Goal: Task Accomplishment & Management: Use online tool/utility

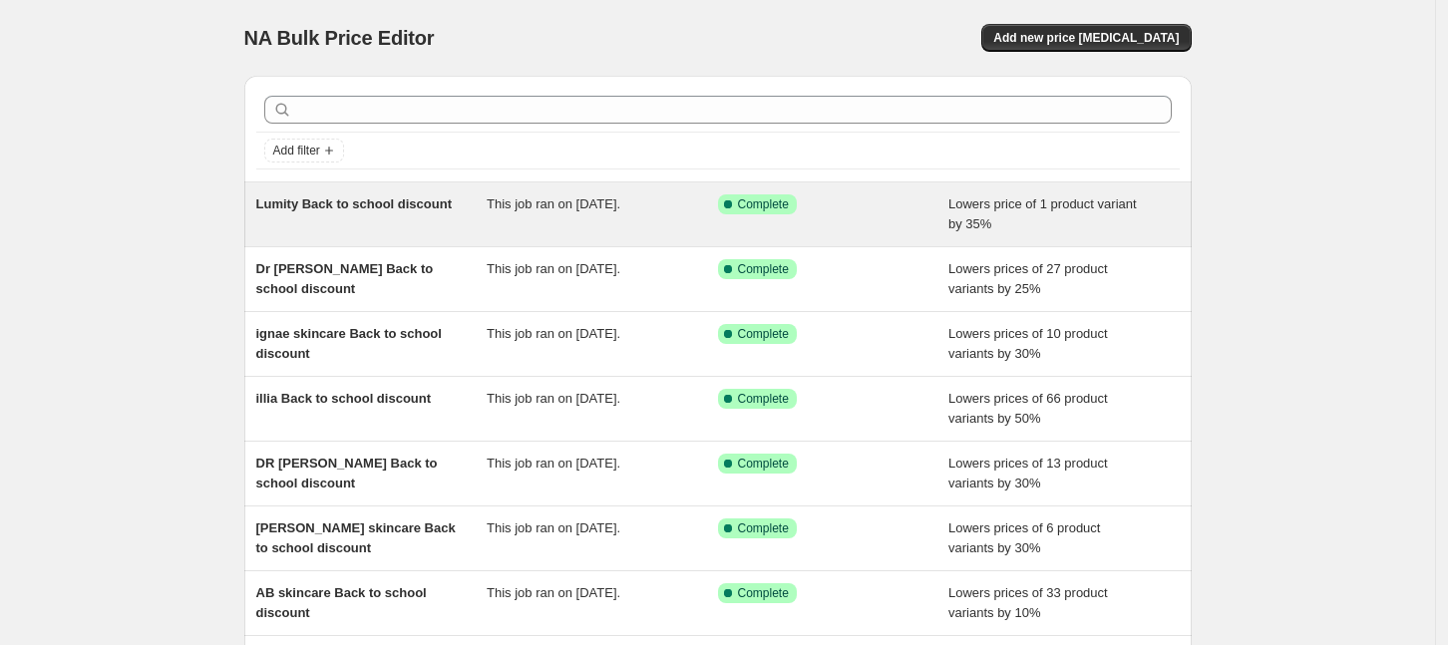
drag, startPoint x: 843, startPoint y: 212, endPoint x: 816, endPoint y: 209, distance: 27.1
click at [816, 209] on div "Success Complete Complete" at bounding box center [818, 205] width 201 height 20
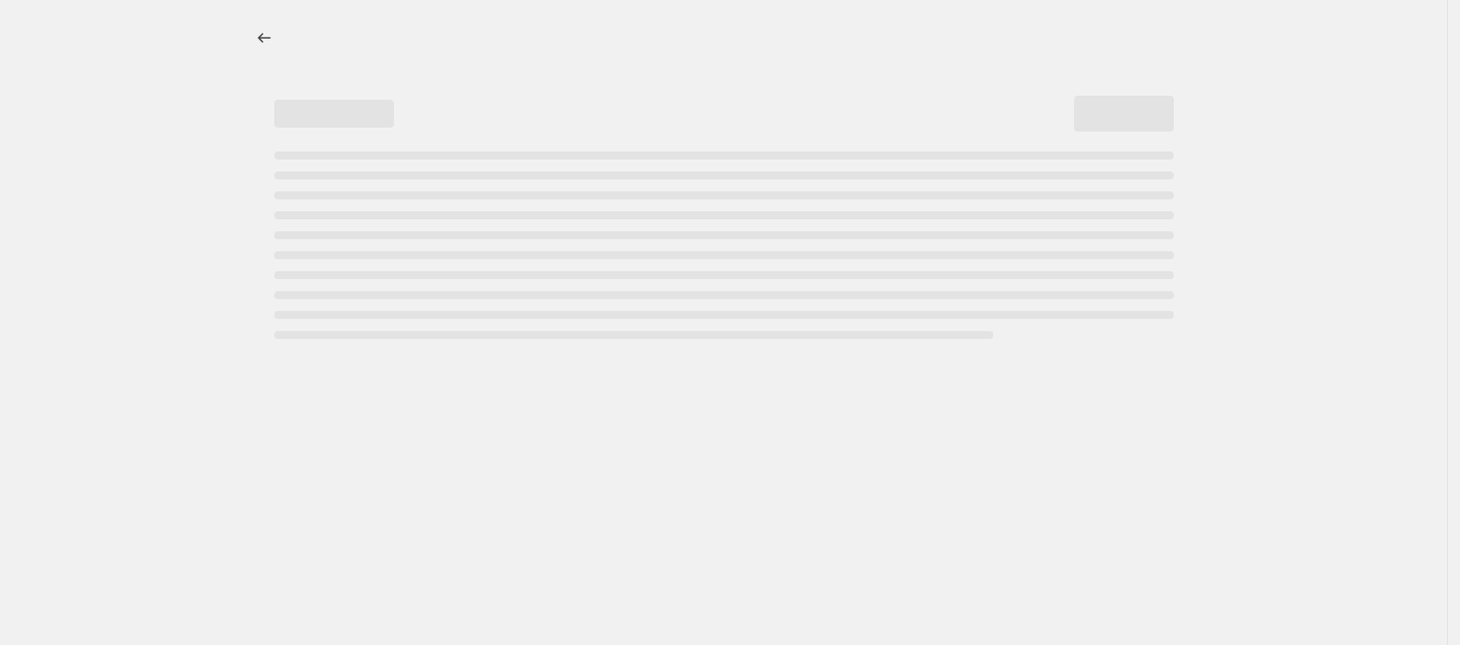
select select "percentage"
select select "collection"
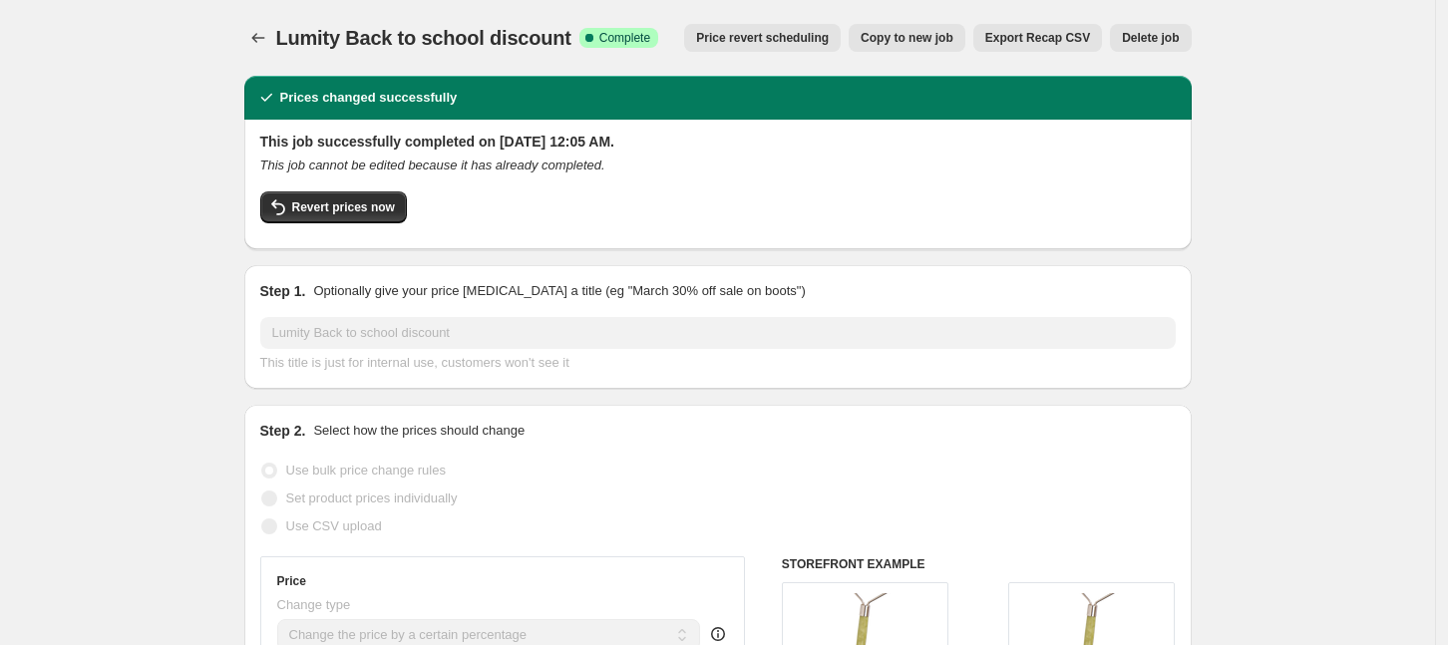
click at [920, 40] on span "Copy to new job" at bounding box center [907, 38] width 93 height 16
select select "percentage"
select select "collection"
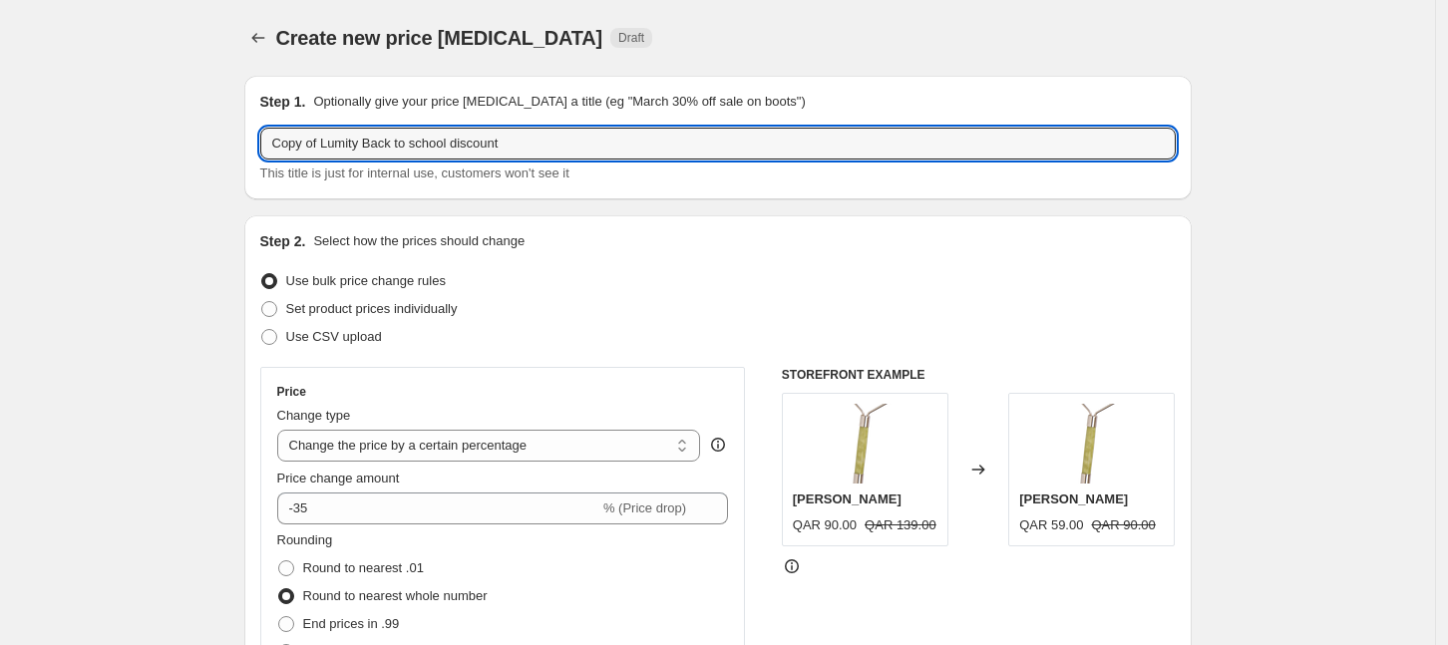
drag, startPoint x: 365, startPoint y: 146, endPoint x: 241, endPoint y: 152, distance: 123.8
type input "[PERSON_NAME] Back to school discount"
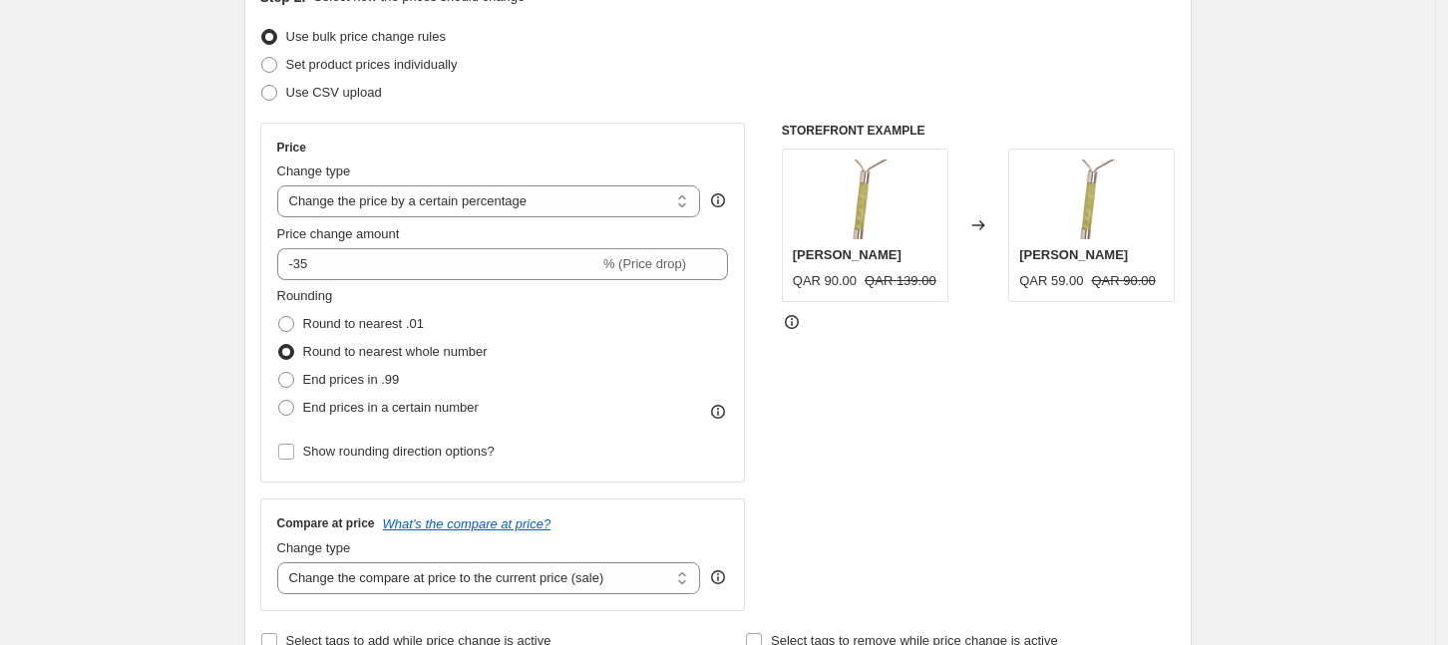
scroll to position [249, 0]
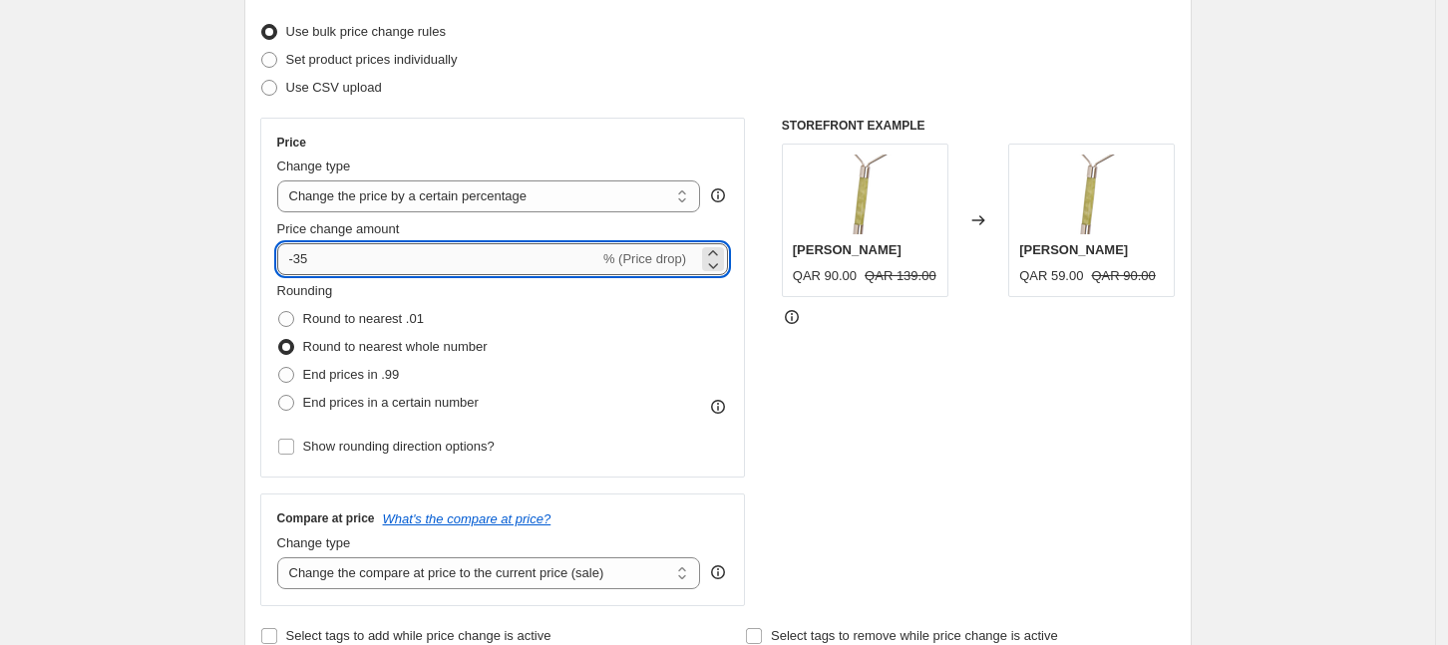
click at [363, 261] on input "-35" at bounding box center [438, 259] width 322 height 32
click at [361, 259] on input "-35" at bounding box center [438, 259] width 322 height 32
click at [362, 259] on input "-35" at bounding box center [438, 259] width 322 height 32
drag, startPoint x: 355, startPoint y: 262, endPoint x: 301, endPoint y: 265, distance: 53.9
click at [301, 265] on input "-35" at bounding box center [438, 259] width 322 height 32
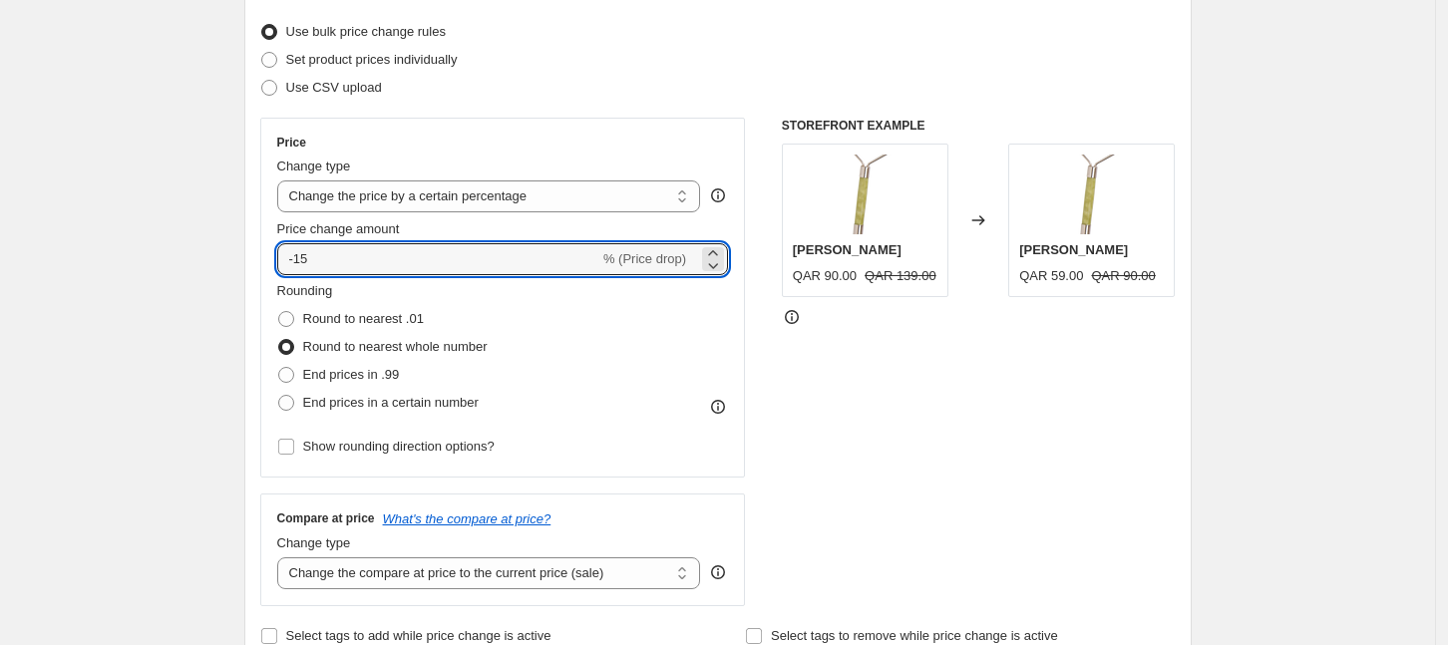
type input "-15"
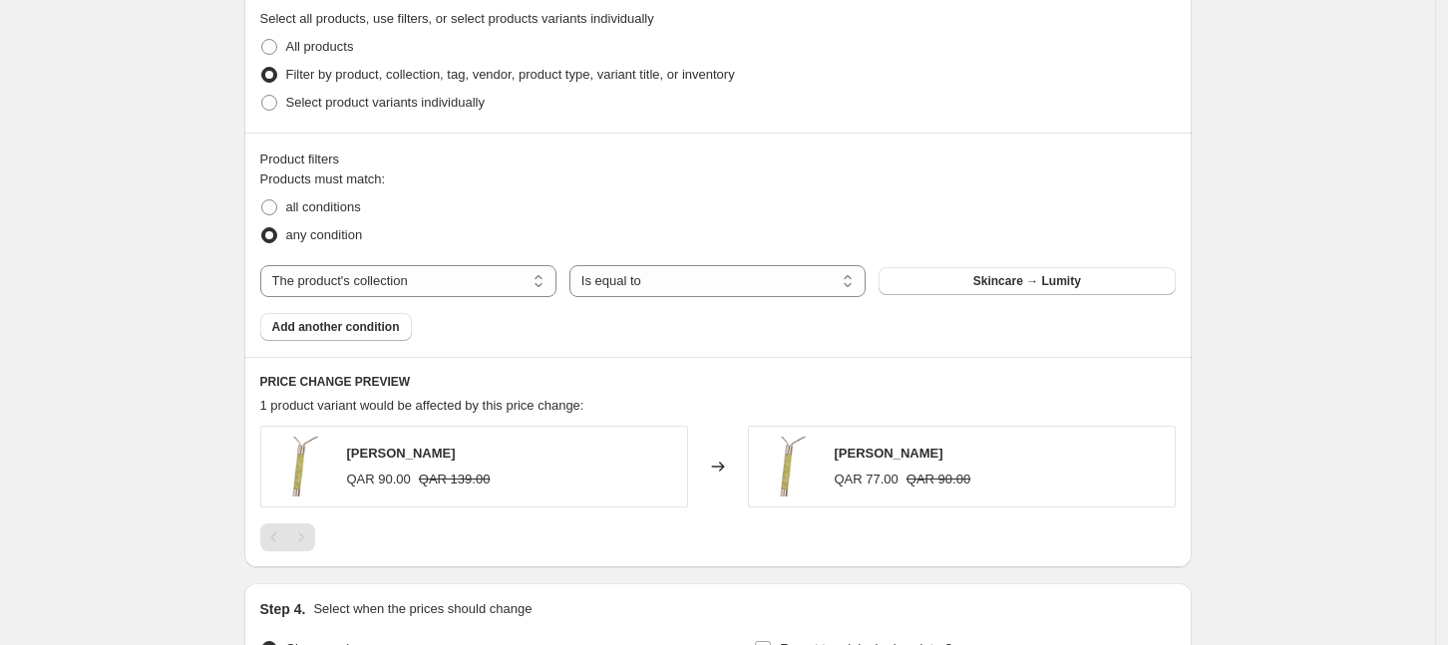
scroll to position [997, 0]
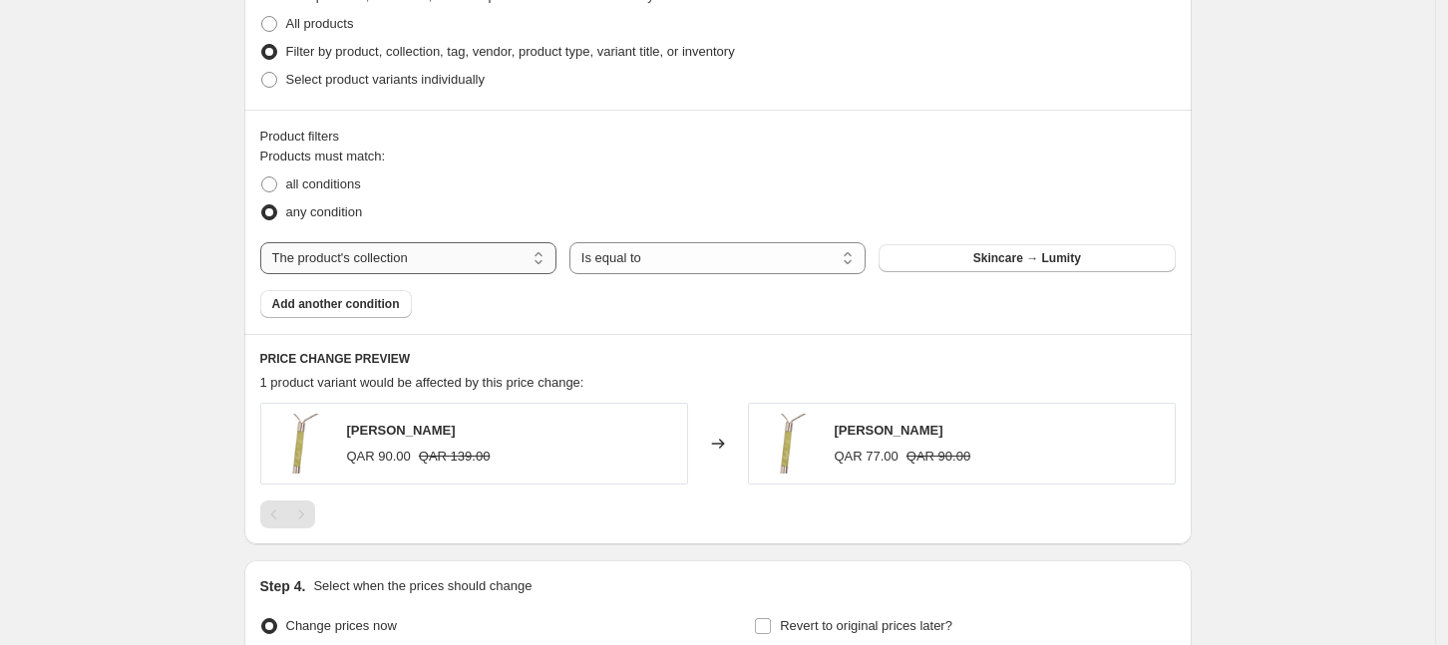
click at [449, 255] on select "The product The product's collection The product's tag The product's vendor The…" at bounding box center [408, 258] width 296 height 32
click at [265, 242] on select "The product The product's collection The product's tag The product's vendor The…" at bounding box center [408, 258] width 296 height 32
click at [1098, 262] on button "Skincare → Lumity" at bounding box center [1027, 258] width 296 height 28
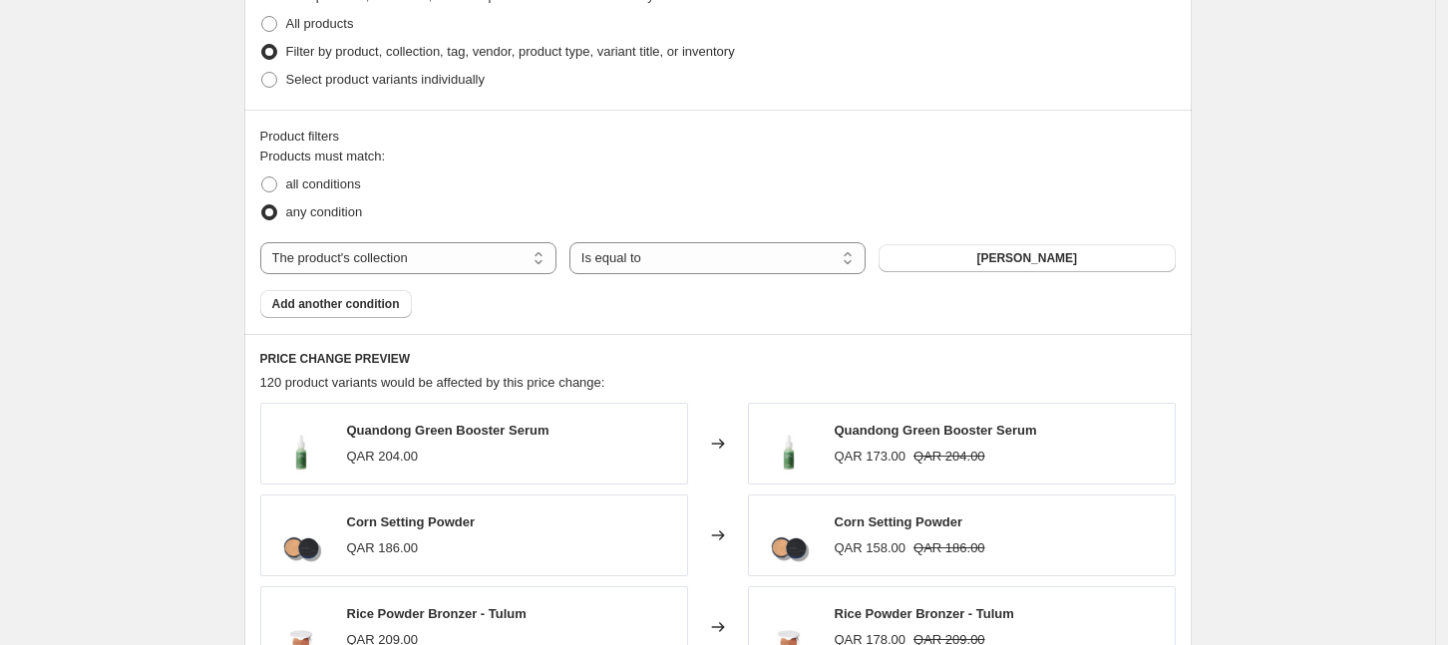
click at [1242, 309] on div "Create new price [MEDICAL_DATA]. This page is ready Create new price [MEDICAL_D…" at bounding box center [717, 112] width 1435 height 2218
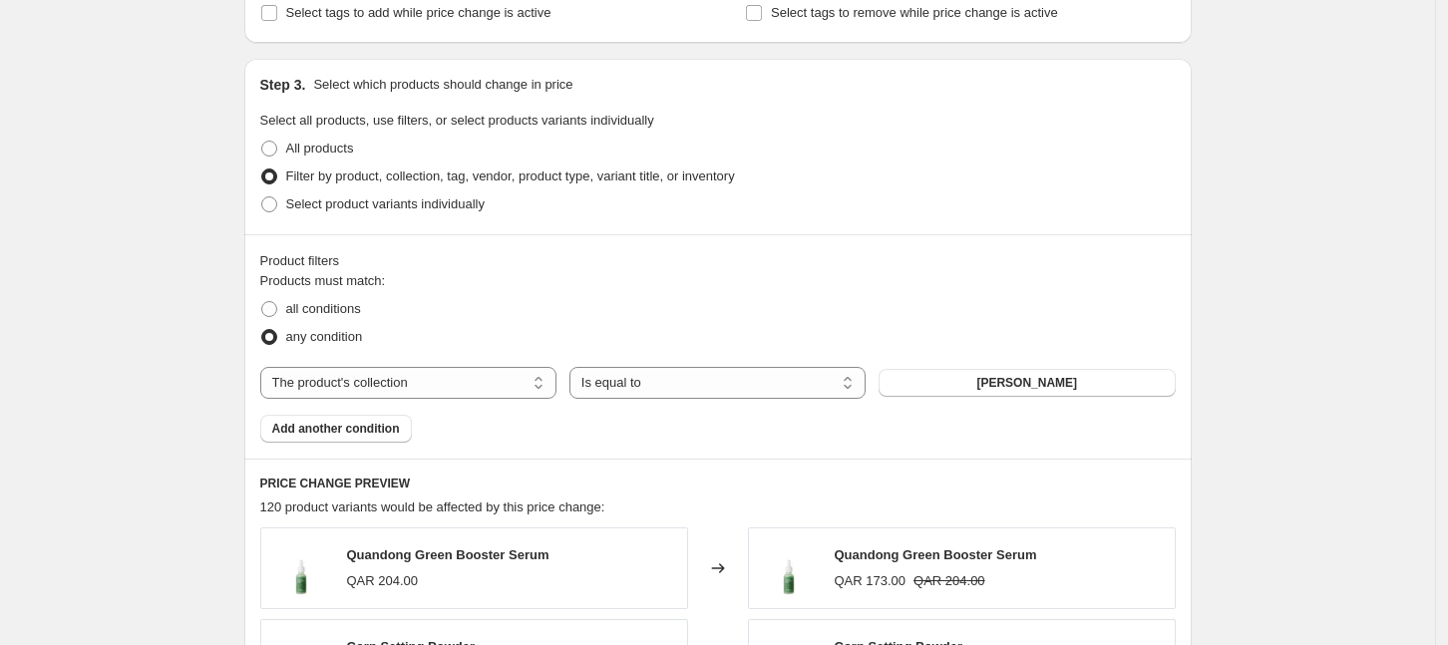
scroll to position [1572, 0]
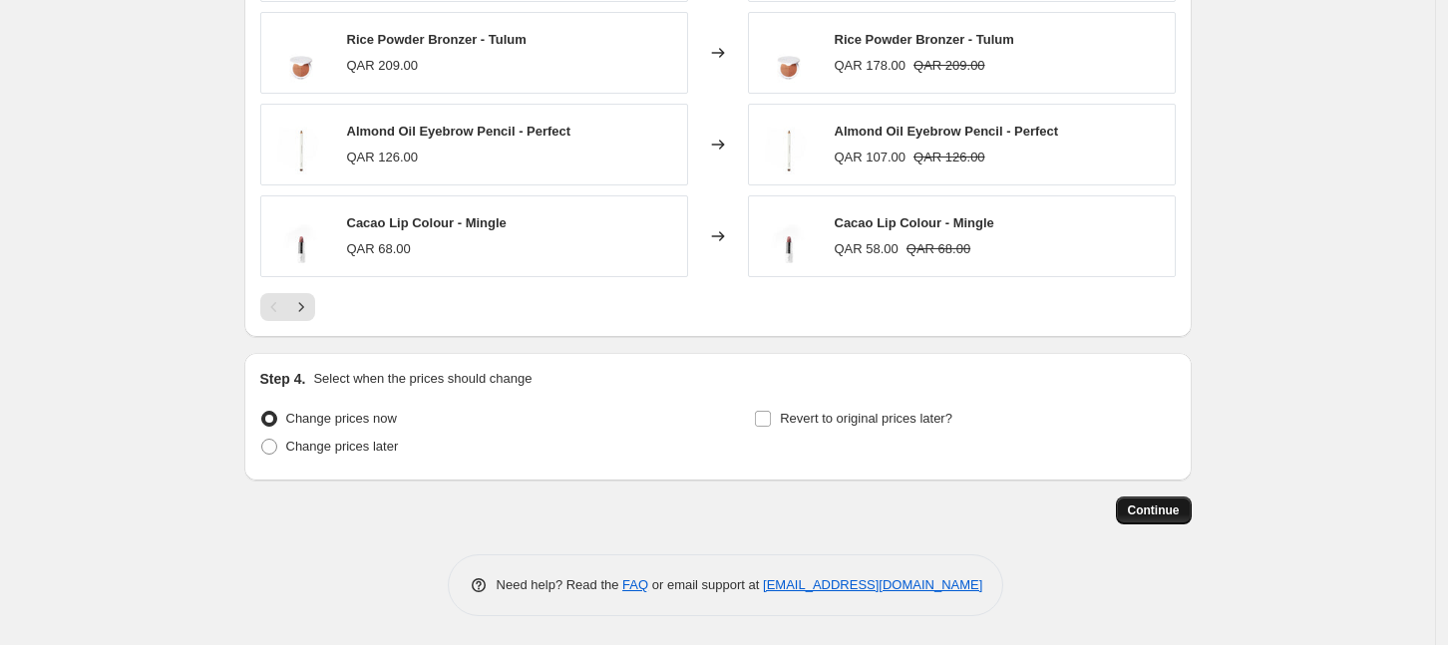
click at [1166, 515] on span "Continue" at bounding box center [1154, 511] width 52 height 16
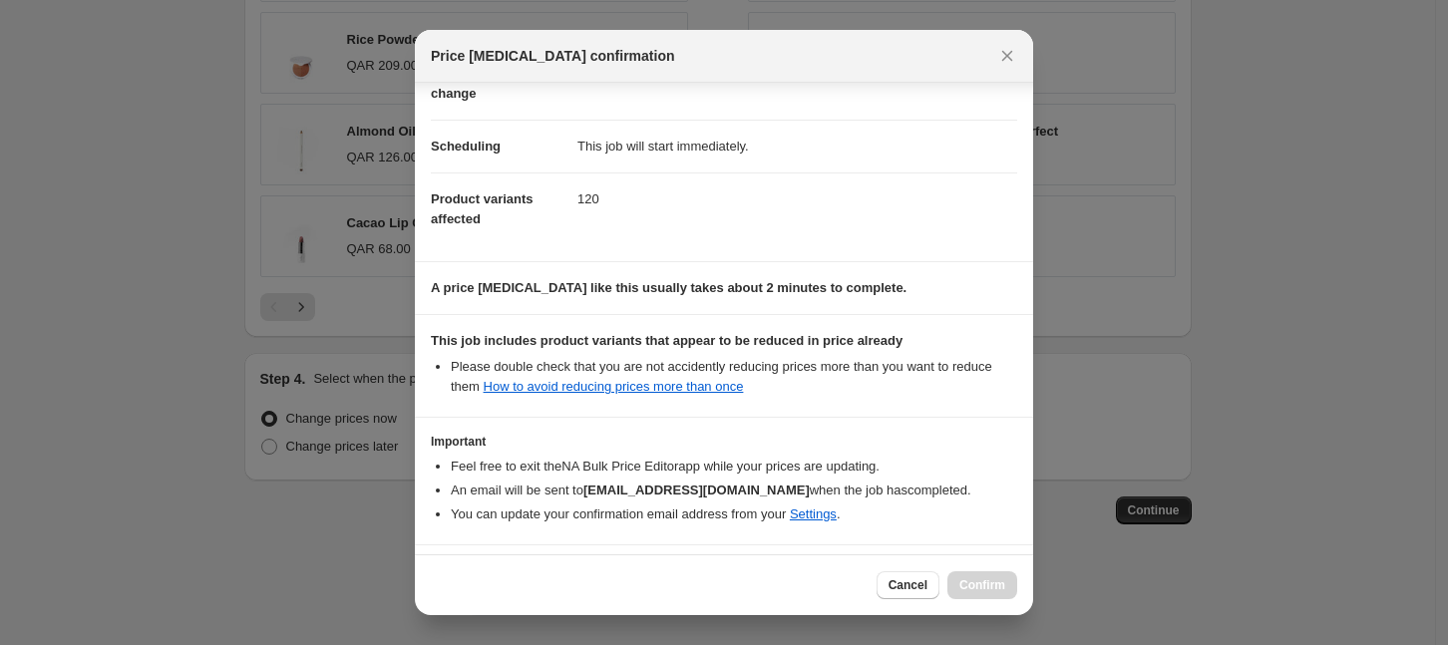
scroll to position [193, 0]
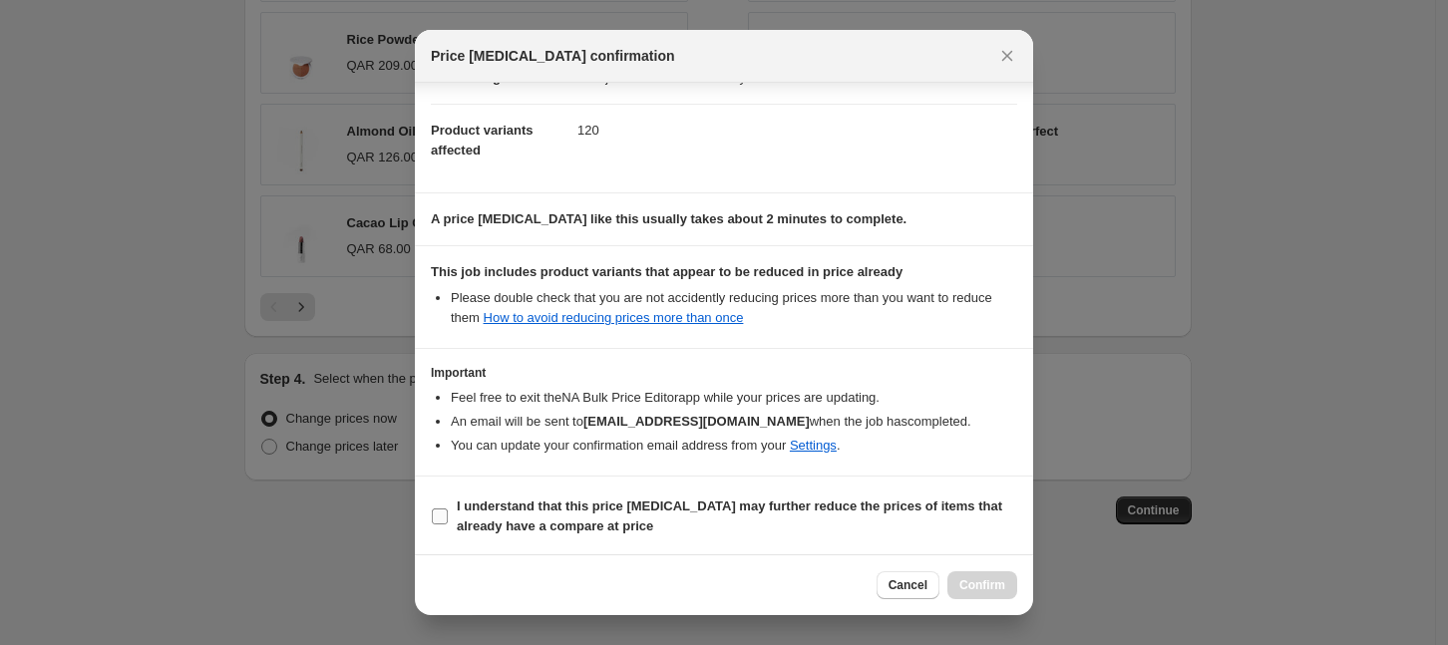
click at [635, 502] on b "I understand that this price [MEDICAL_DATA] may further reduce the prices of it…" at bounding box center [730, 516] width 546 height 35
click at [448, 509] on input "I understand that this price [MEDICAL_DATA] may further reduce the prices of it…" at bounding box center [440, 517] width 16 height 16
checkbox input "true"
click at [984, 584] on span "Confirm" at bounding box center [983, 586] width 46 height 16
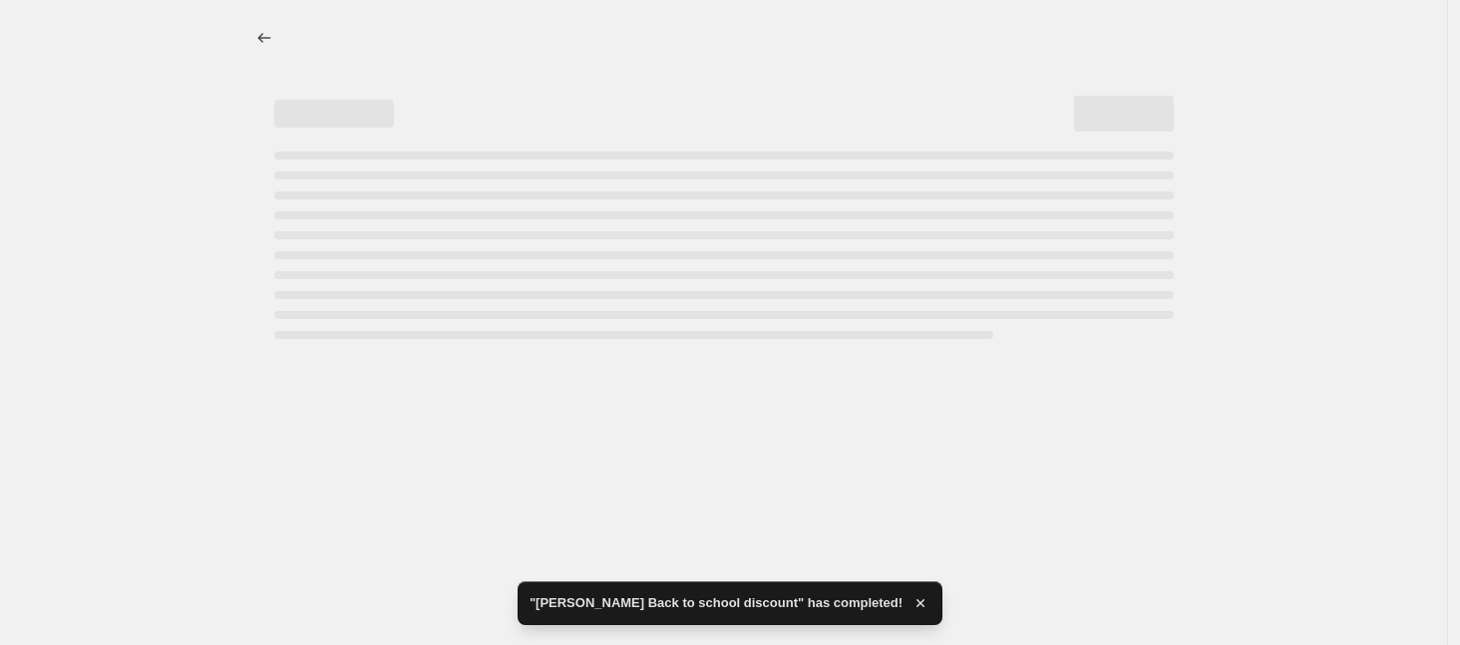
select select "percentage"
select select "collection"
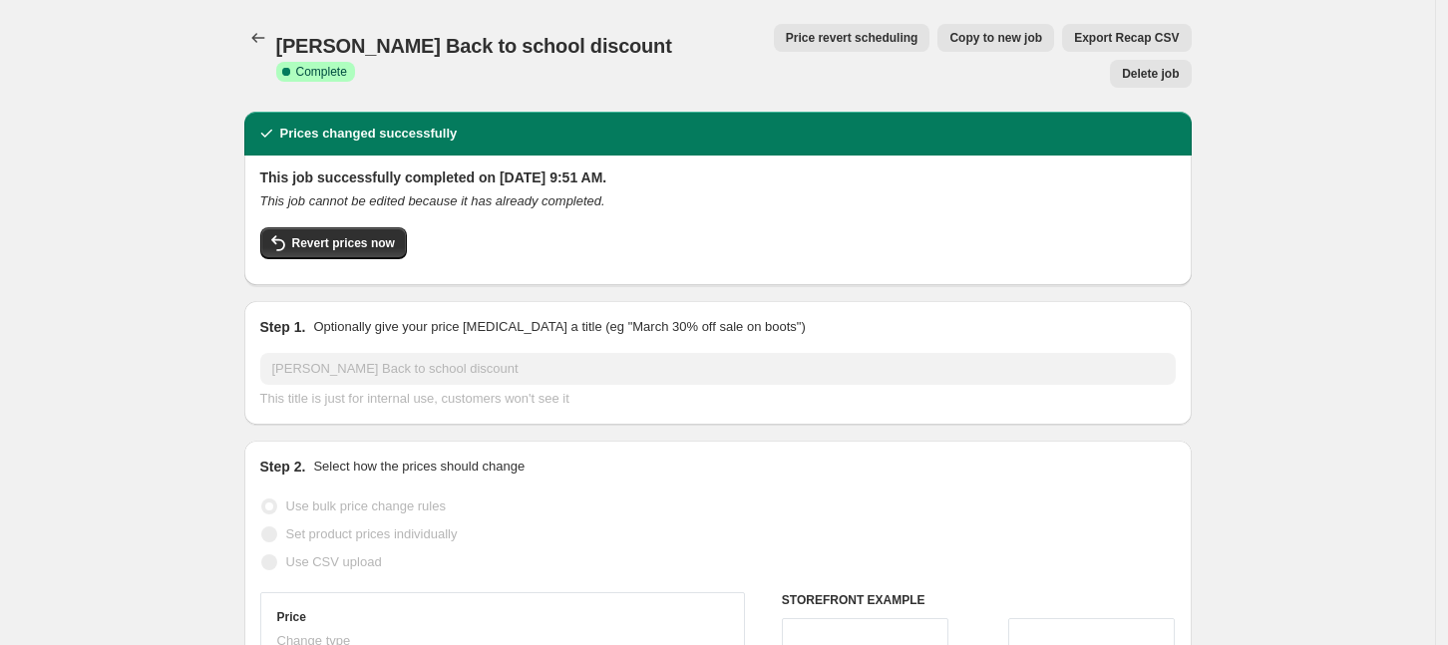
click at [938, 51] on button "Copy to new job" at bounding box center [996, 38] width 117 height 28
select select "percentage"
select select "collection"
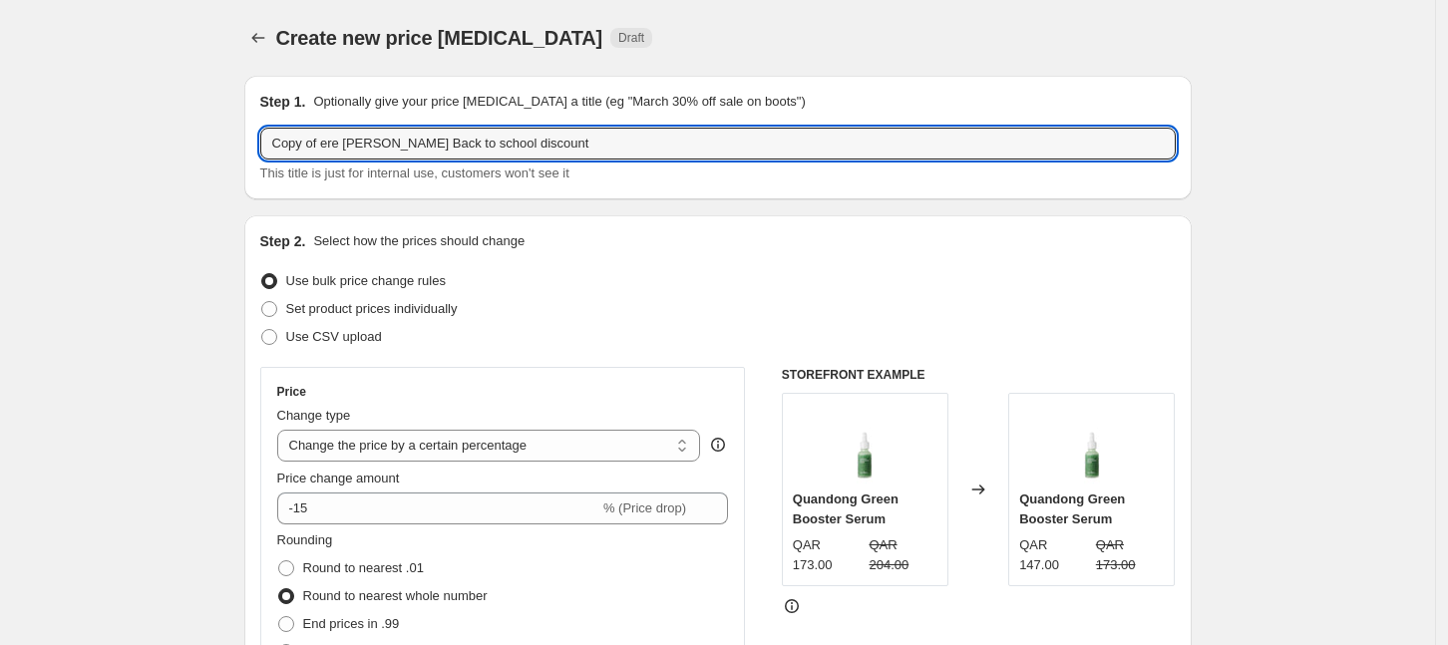
drag, startPoint x: 378, startPoint y: 149, endPoint x: 236, endPoint y: 170, distance: 143.2
click at [306, 149] on input "rahua02 Back to school discount" at bounding box center [718, 144] width 916 height 32
click at [310, 149] on input "rahua02 Back to school discount" at bounding box center [718, 144] width 916 height 32
type input "[PERSON_NAME] 02 Back to school discount"
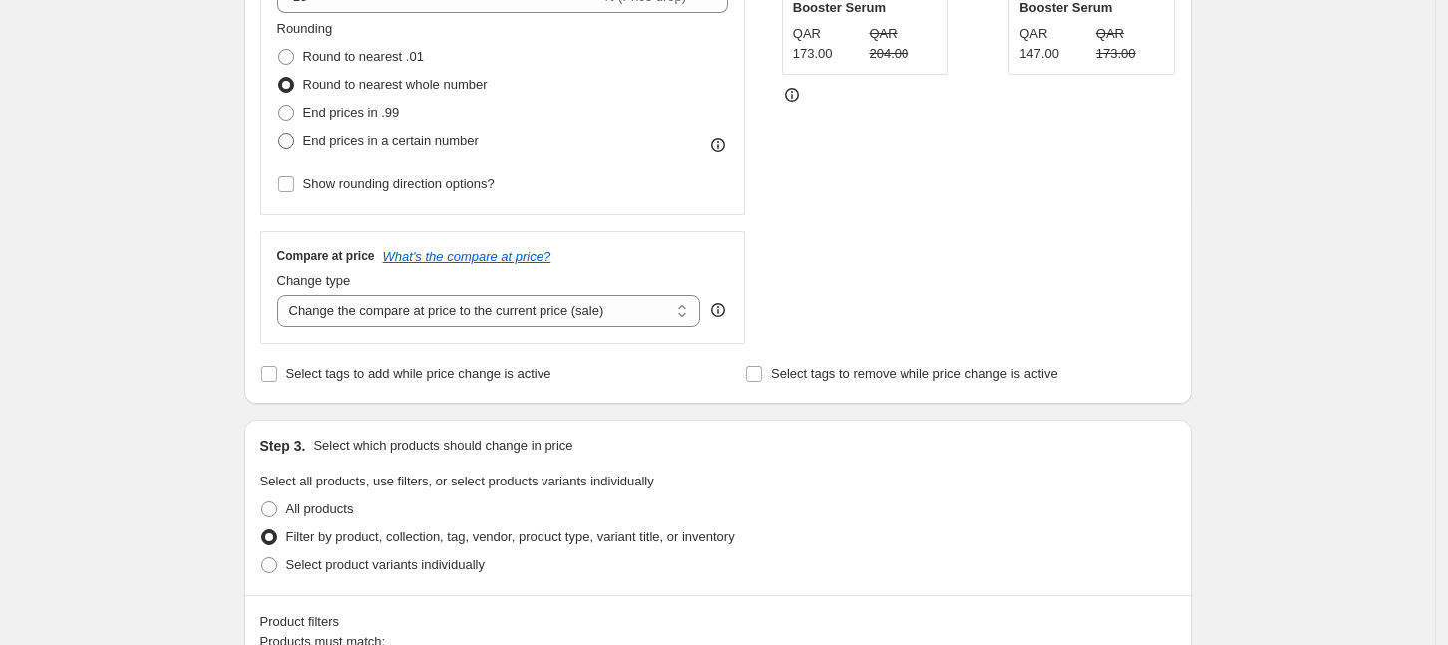
scroll to position [374, 0]
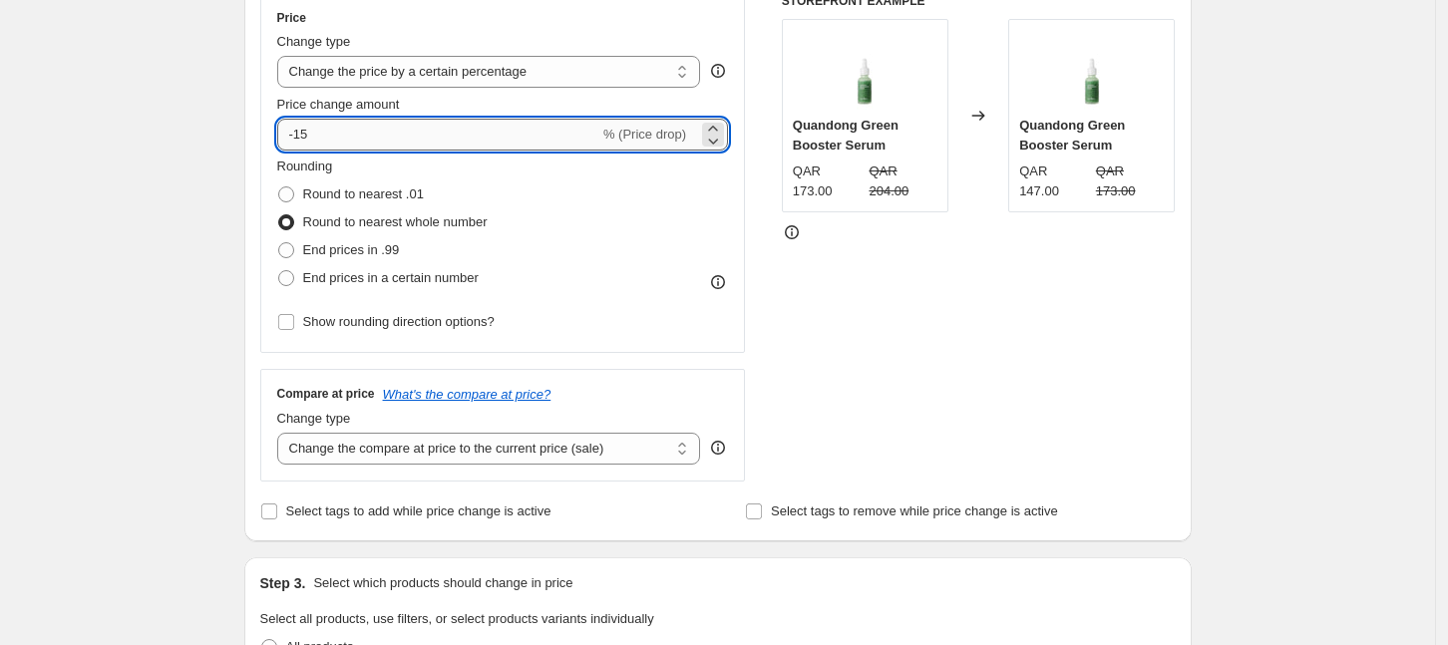
click at [360, 131] on input "-15" at bounding box center [438, 135] width 322 height 32
type input "-1"
type input "-20"
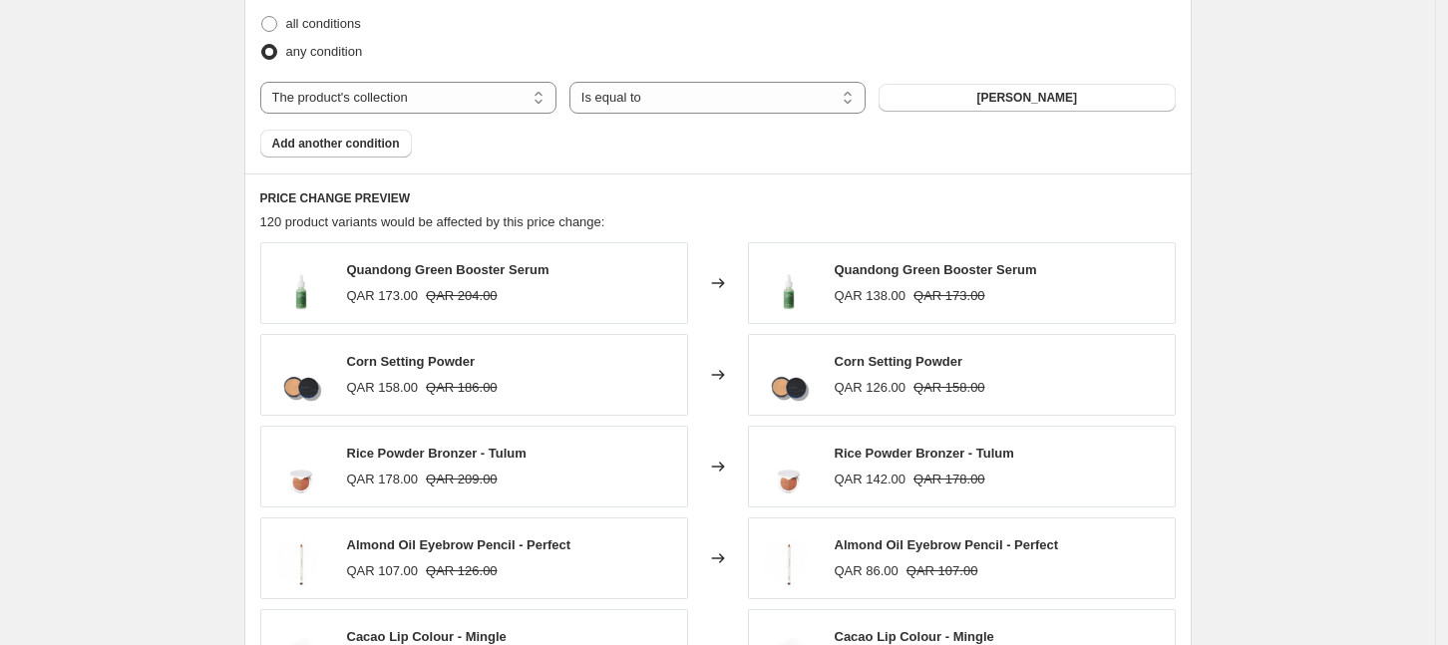
scroll to position [1121, 0]
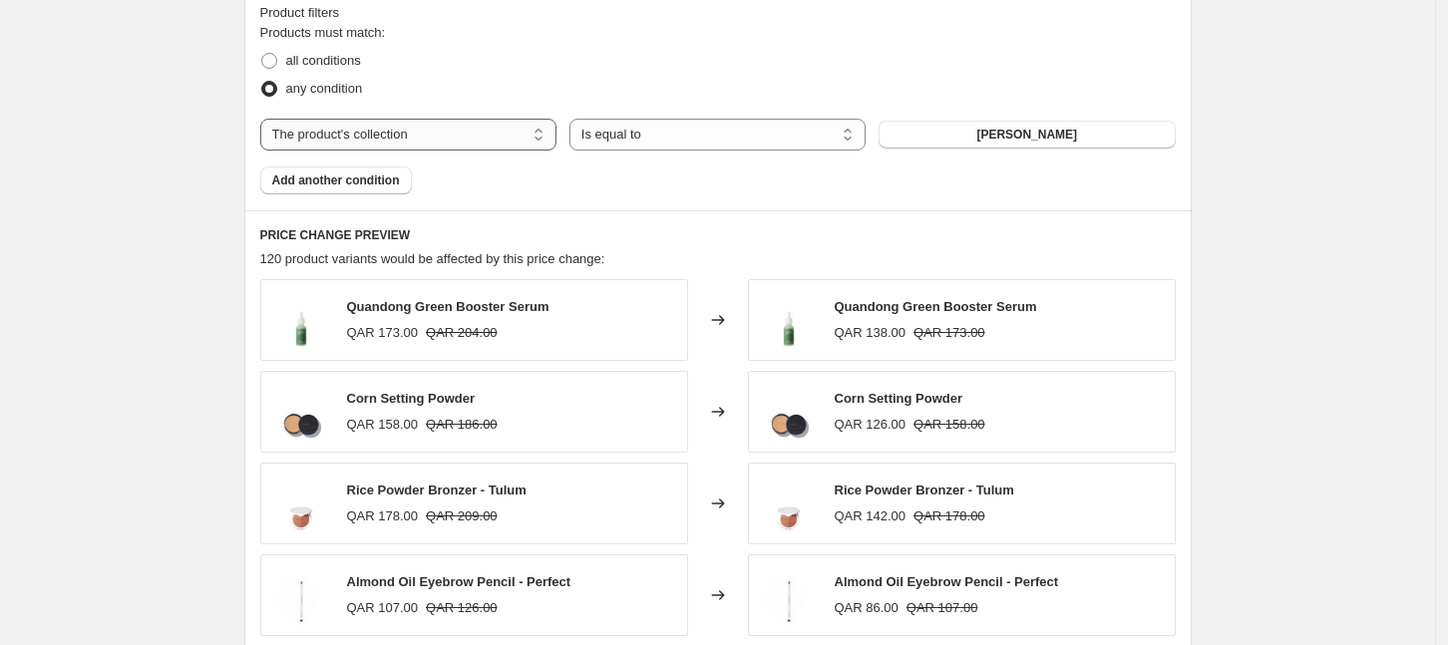
click at [436, 130] on select "The product The product's collection The product's tag The product's vendor The…" at bounding box center [408, 135] width 296 height 32
select select "product"
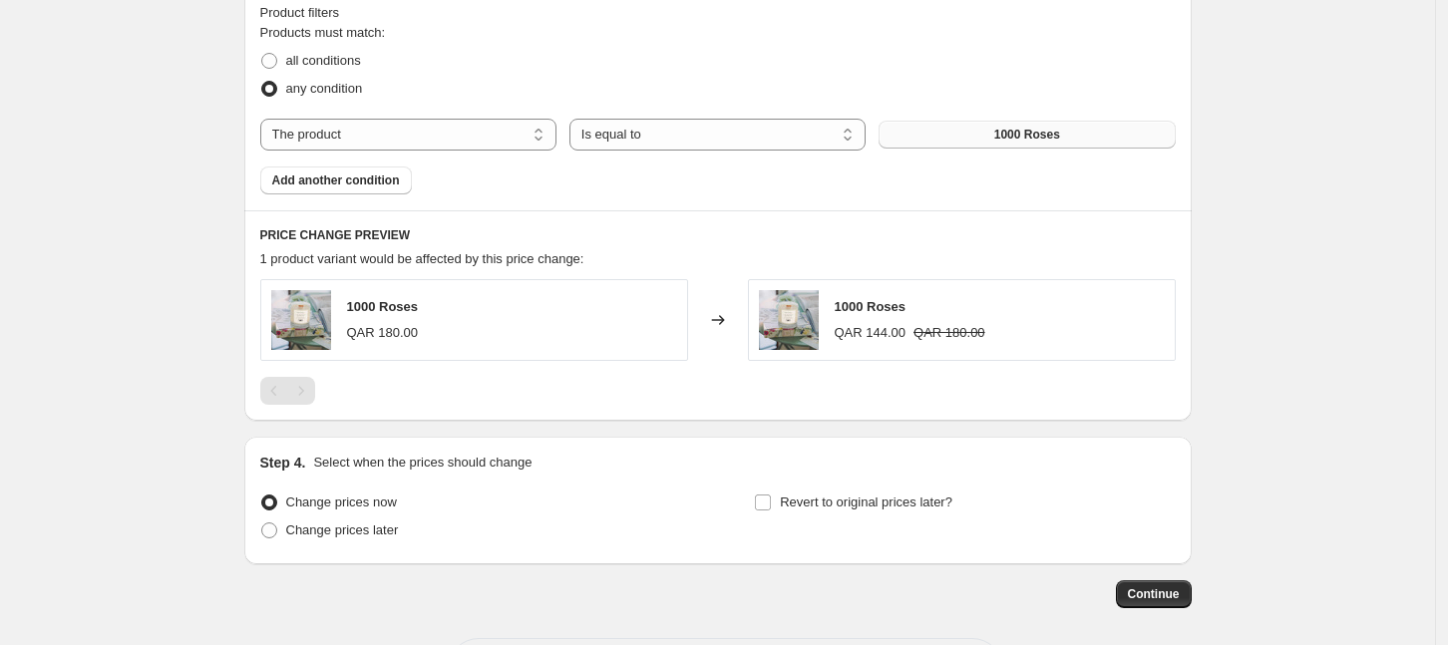
click at [1016, 132] on span "1000 Roses" at bounding box center [1027, 135] width 66 height 16
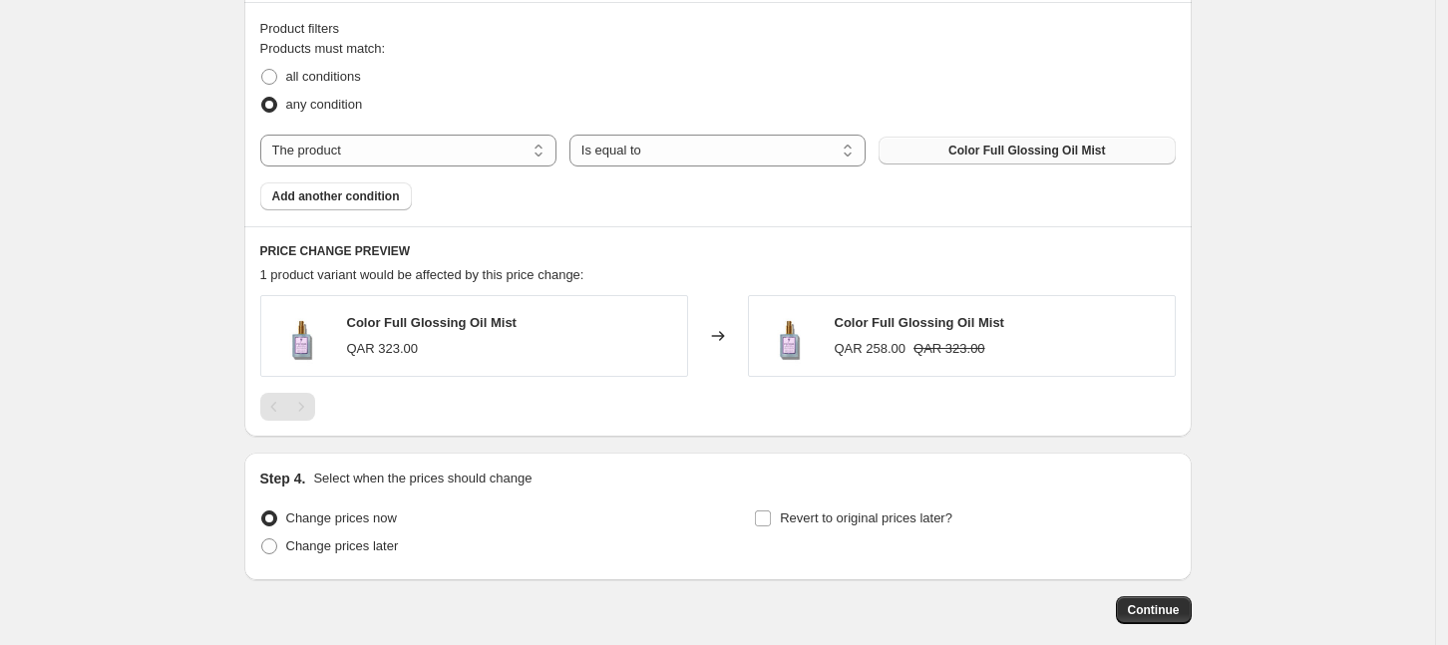
scroll to position [1080, 0]
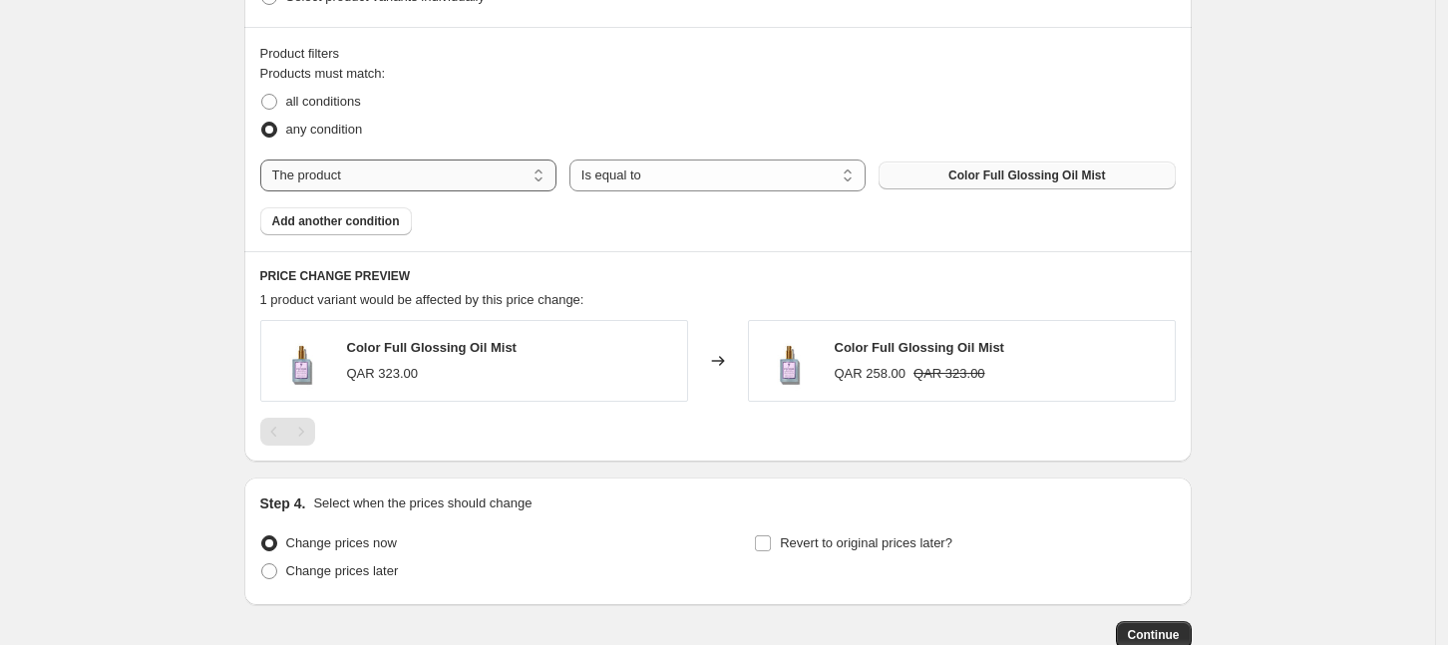
click at [452, 182] on select "The product The product's collection The product's tag The product's vendor The…" at bounding box center [408, 176] width 296 height 32
click at [682, 75] on fieldset "Products must match: all conditions any condition" at bounding box center [718, 104] width 916 height 80
click at [389, 224] on span "Add another condition" at bounding box center [336, 221] width 128 height 16
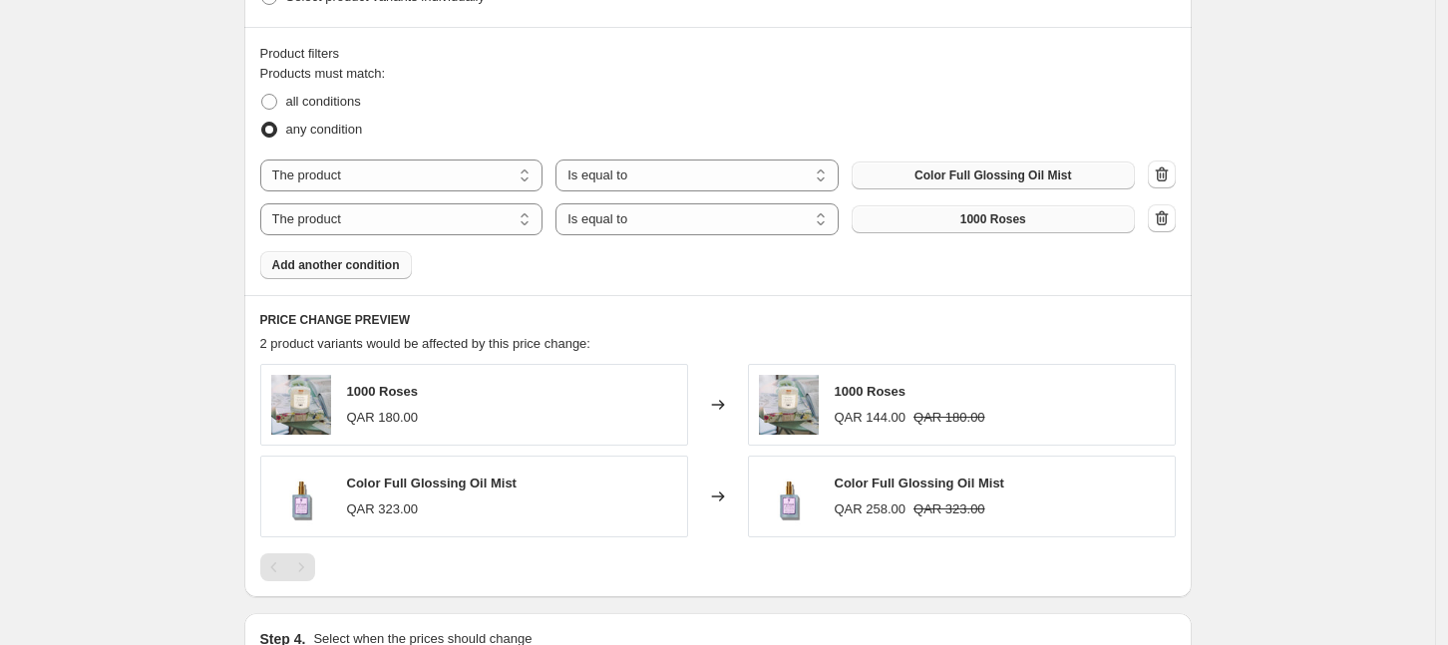
click at [1000, 216] on span "1000 Roses" at bounding box center [994, 219] width 66 height 16
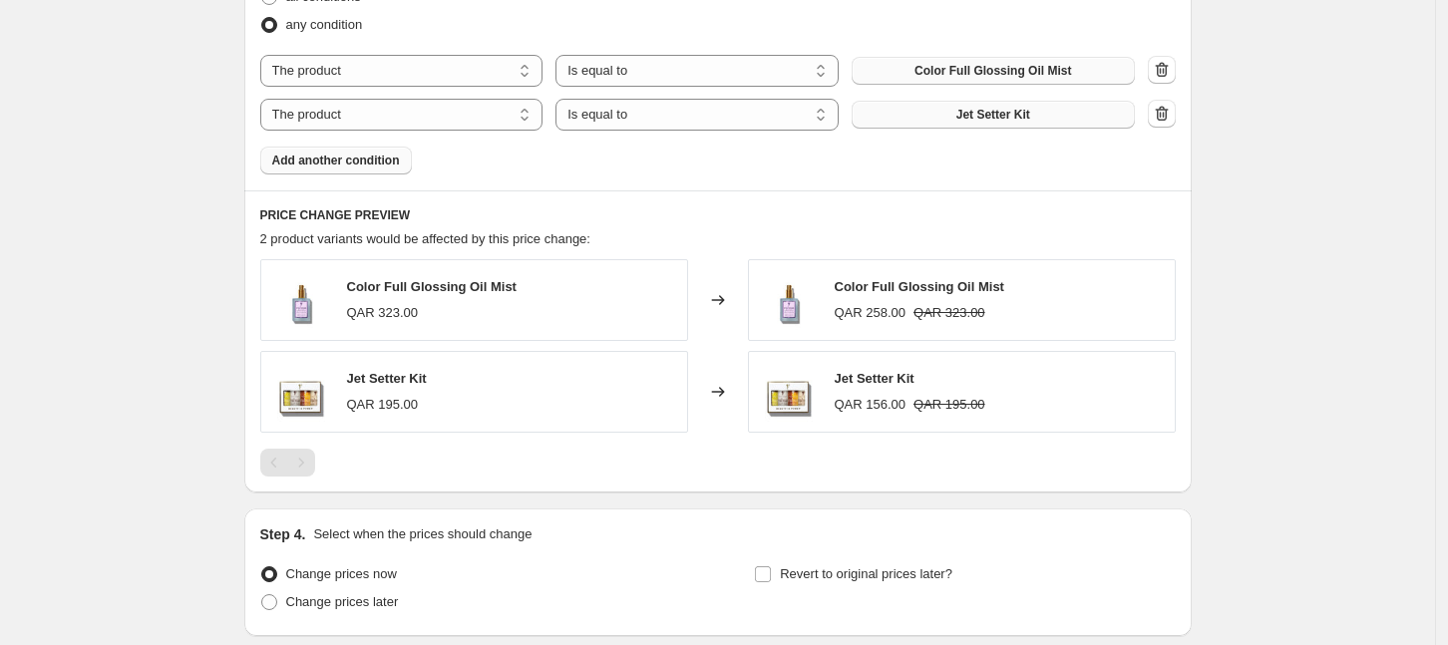
scroll to position [1330, 0]
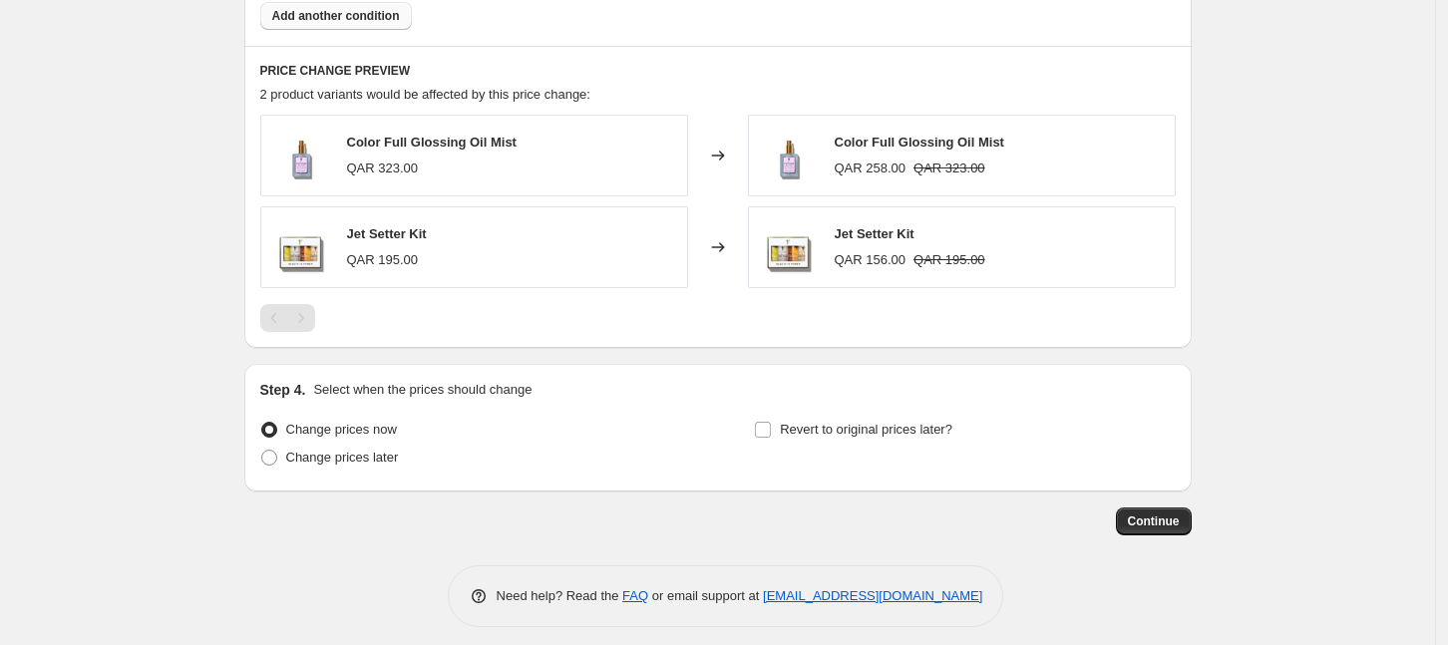
click at [349, 17] on span "Add another condition" at bounding box center [336, 16] width 128 height 16
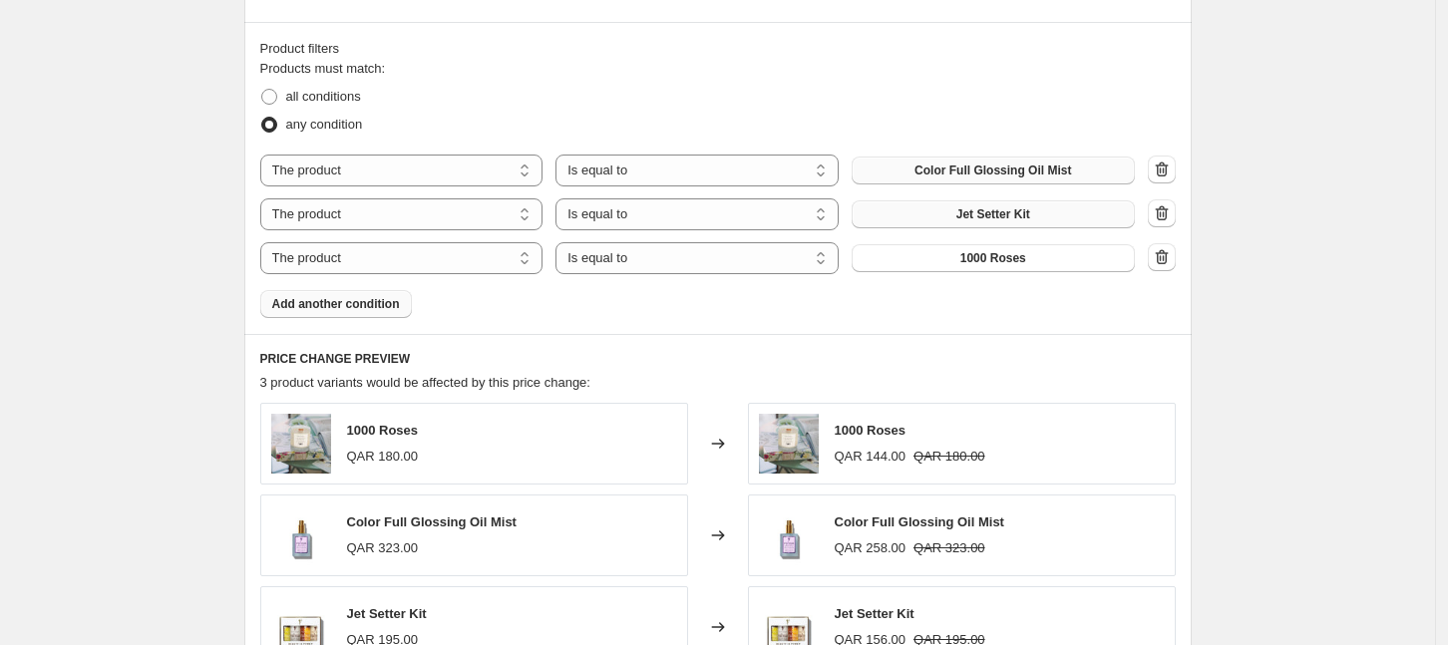
scroll to position [1080, 0]
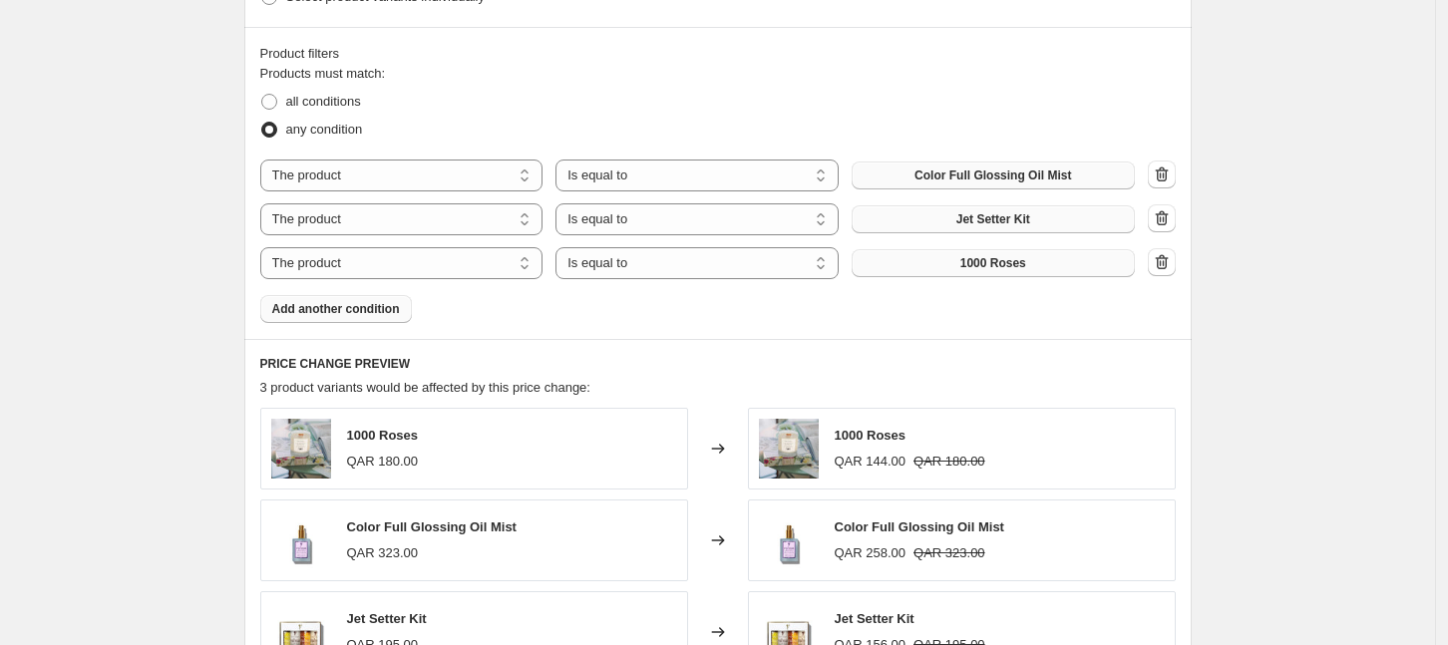
click at [960, 267] on button "1000 Roses" at bounding box center [993, 263] width 283 height 28
click at [1168, 266] on icon "button" at bounding box center [1162, 262] width 20 height 20
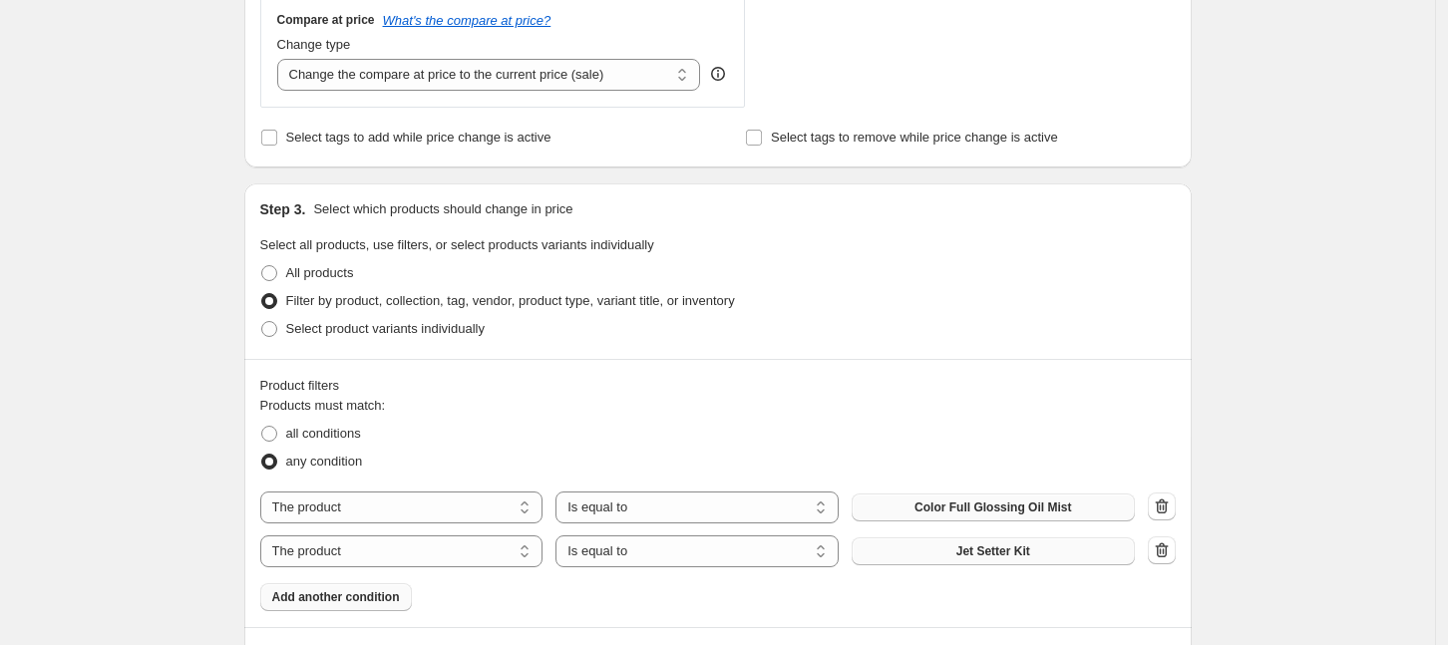
scroll to position [1341, 0]
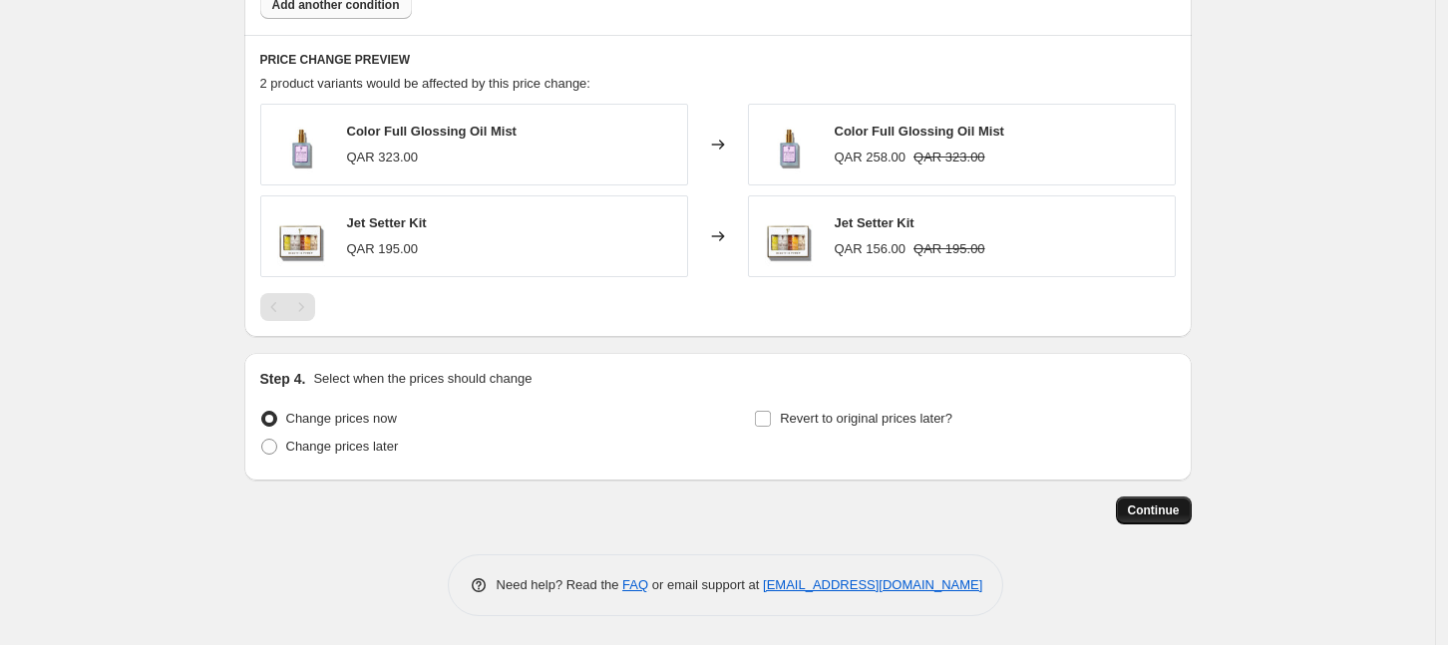
click at [1172, 511] on span "Continue" at bounding box center [1154, 511] width 52 height 16
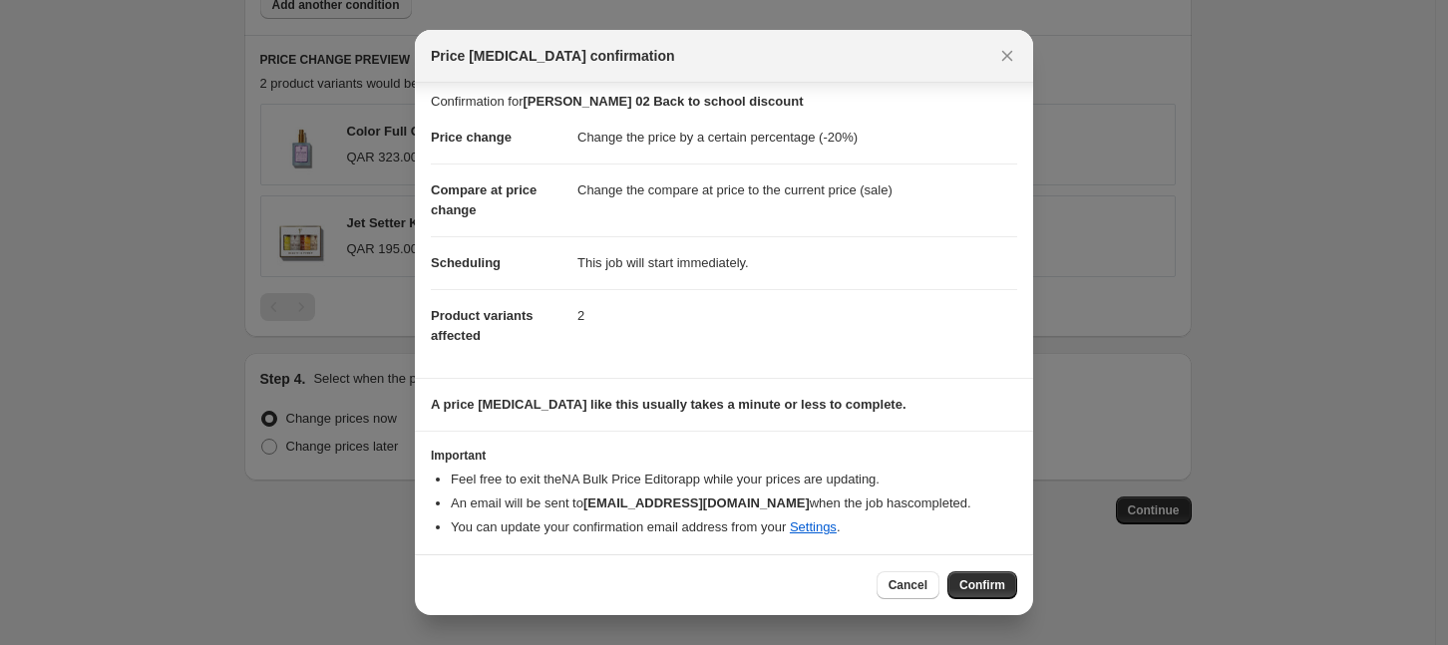
scroll to position [9, 0]
click at [984, 585] on span "Confirm" at bounding box center [983, 586] width 46 height 16
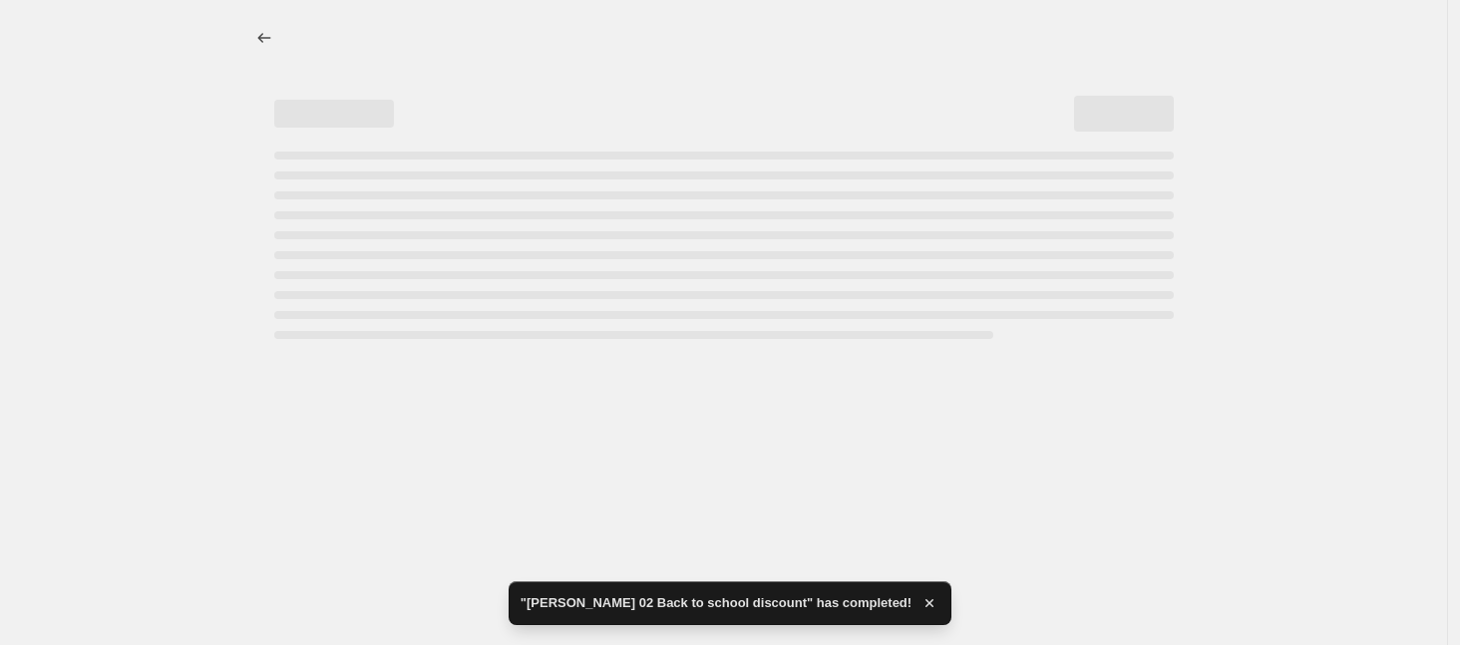
select select "percentage"
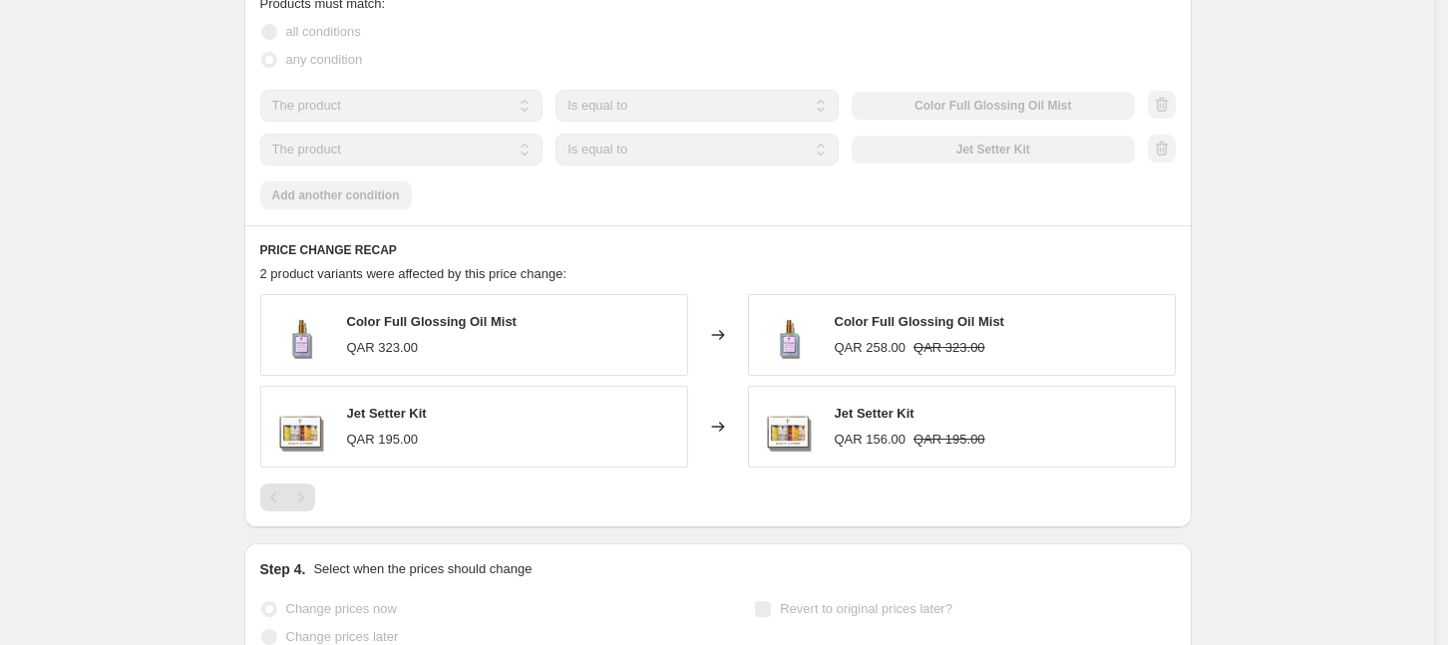
scroll to position [1486, 0]
